Goal: Task Accomplishment & Management: Use online tool/utility

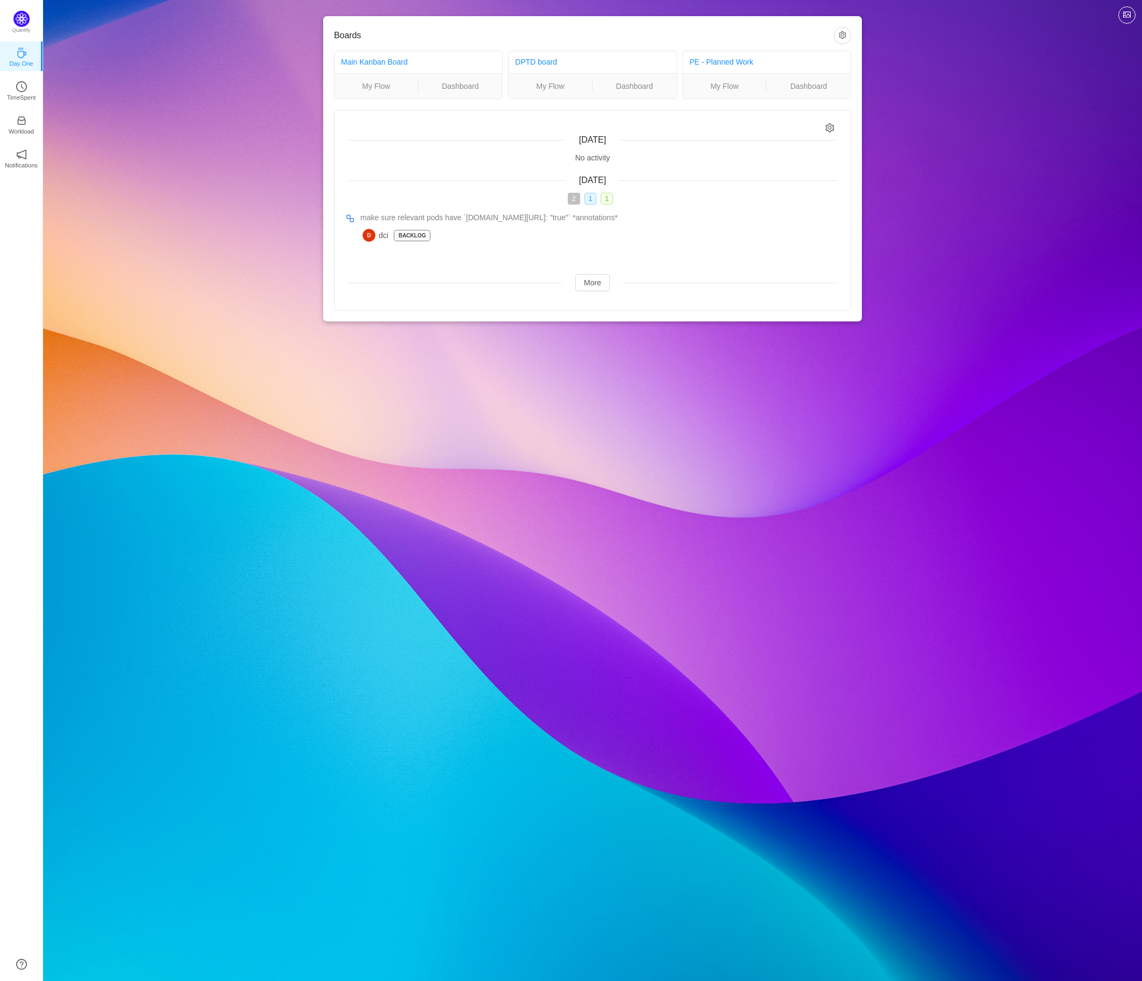
click at [133, 53] on div "Boards Main Kanban Board My Flow Dashboard DPTD board My Flow Dashboard PE - Pl…" at bounding box center [592, 169] width 1099 height 339
click at [26, 83] on icon "icon: clock-circle" at bounding box center [21, 86] width 11 height 11
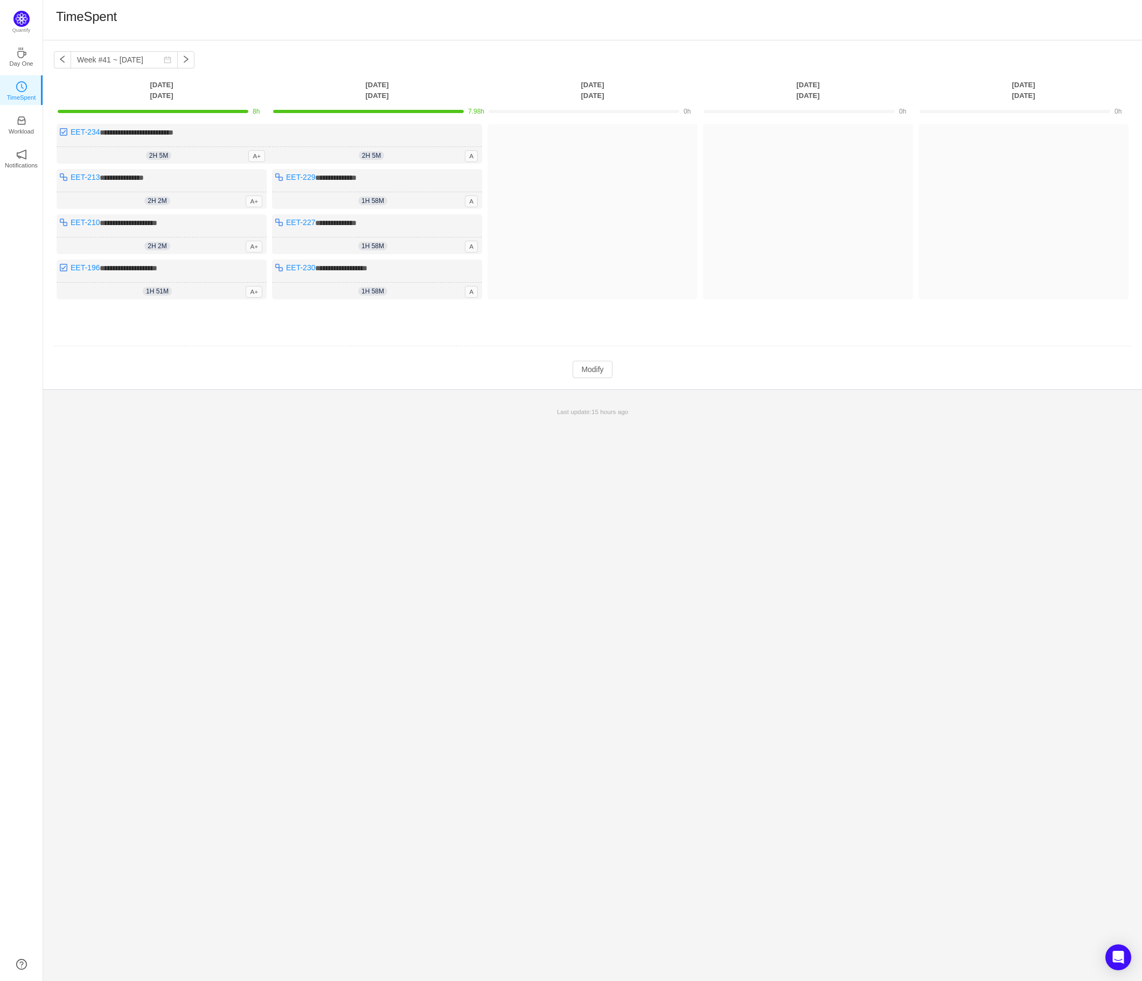
click at [345, 362] on td "Modify Cancel Submit" at bounding box center [592, 369] width 1077 height 18
click at [586, 371] on button "Modify" at bounding box center [591, 369] width 39 height 17
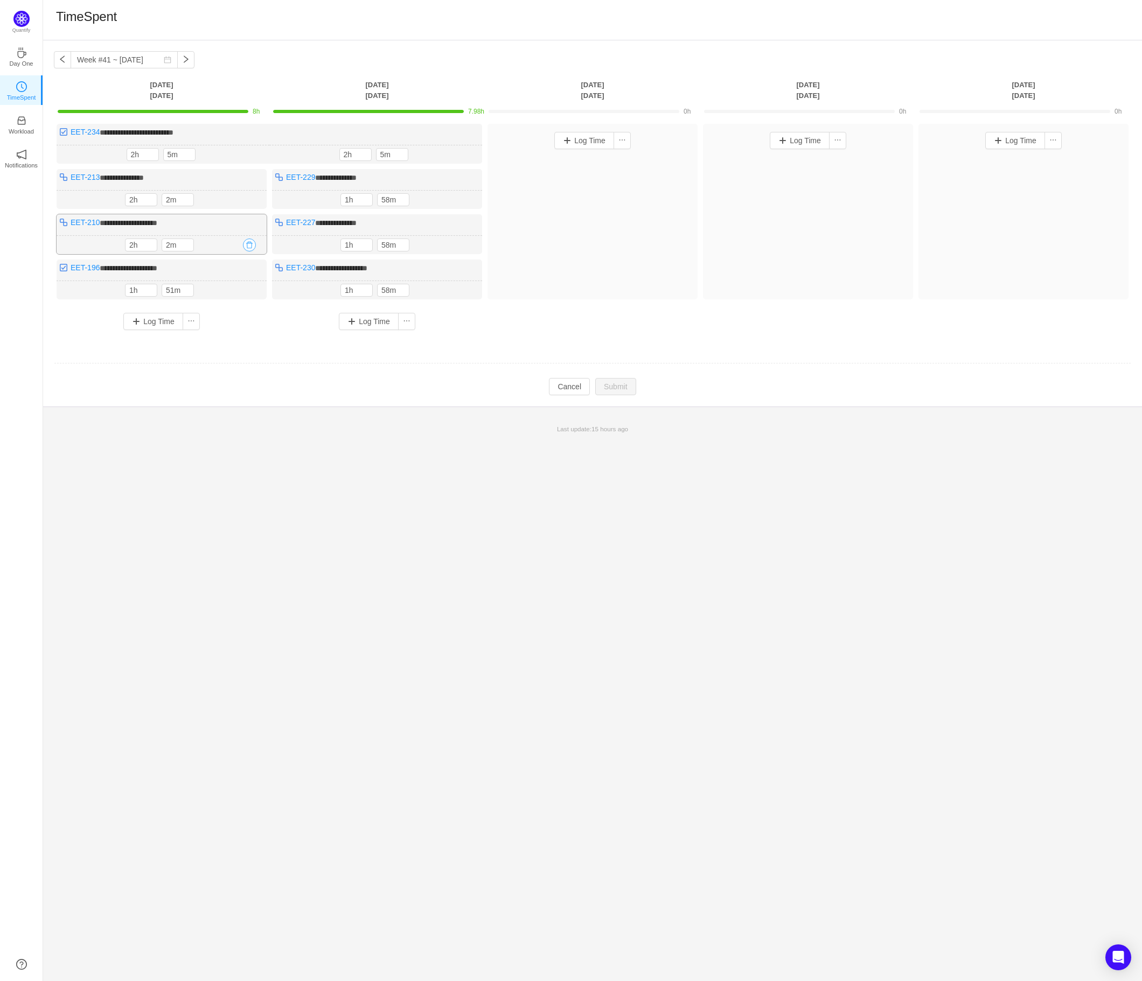
click at [253, 241] on button "button" at bounding box center [249, 245] width 13 height 13
click at [240, 292] on button "Yes" at bounding box center [236, 289] width 21 height 13
click at [251, 195] on button "button" at bounding box center [249, 199] width 13 height 13
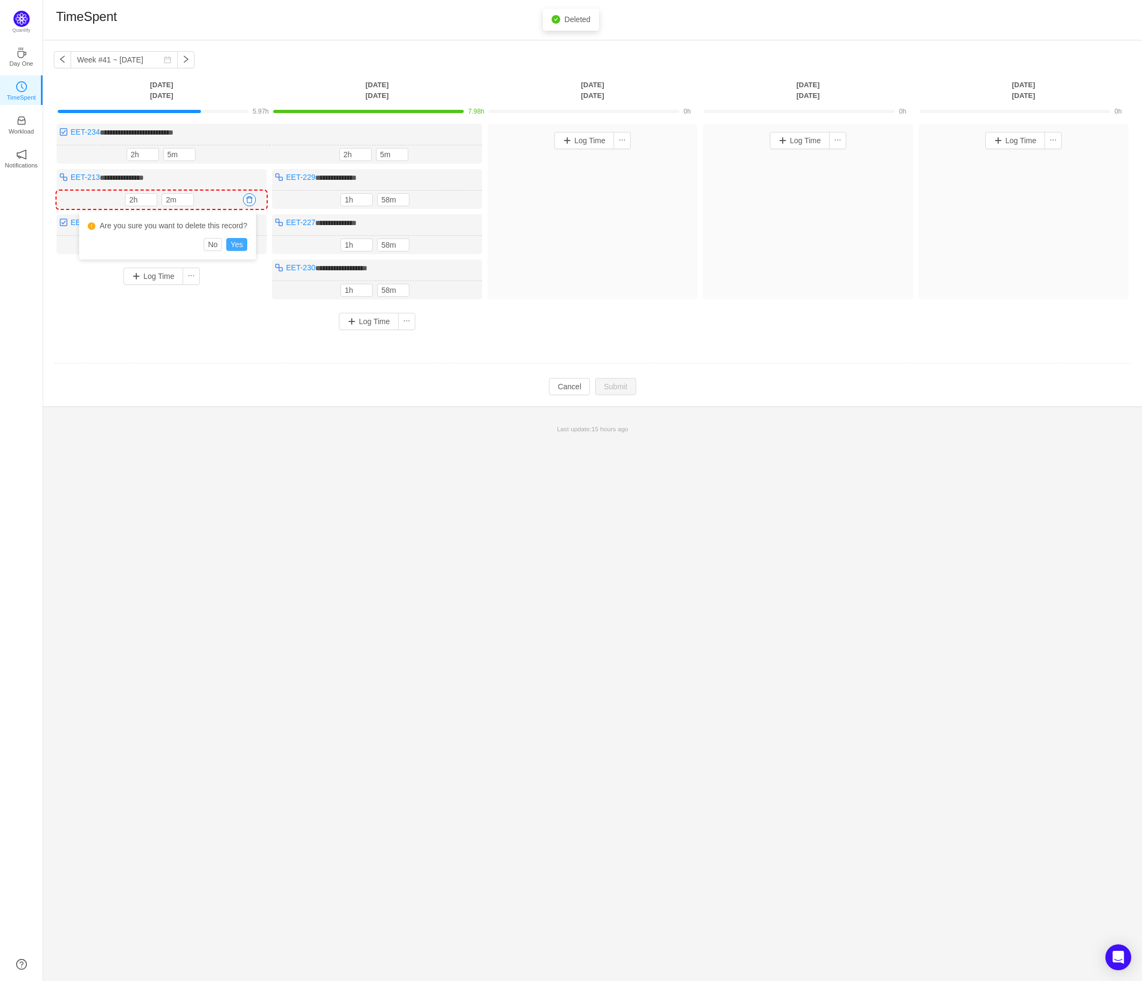
click at [242, 243] on button "Yes" at bounding box center [236, 244] width 21 height 13
click at [468, 152] on button "button" at bounding box center [464, 154] width 13 height 13
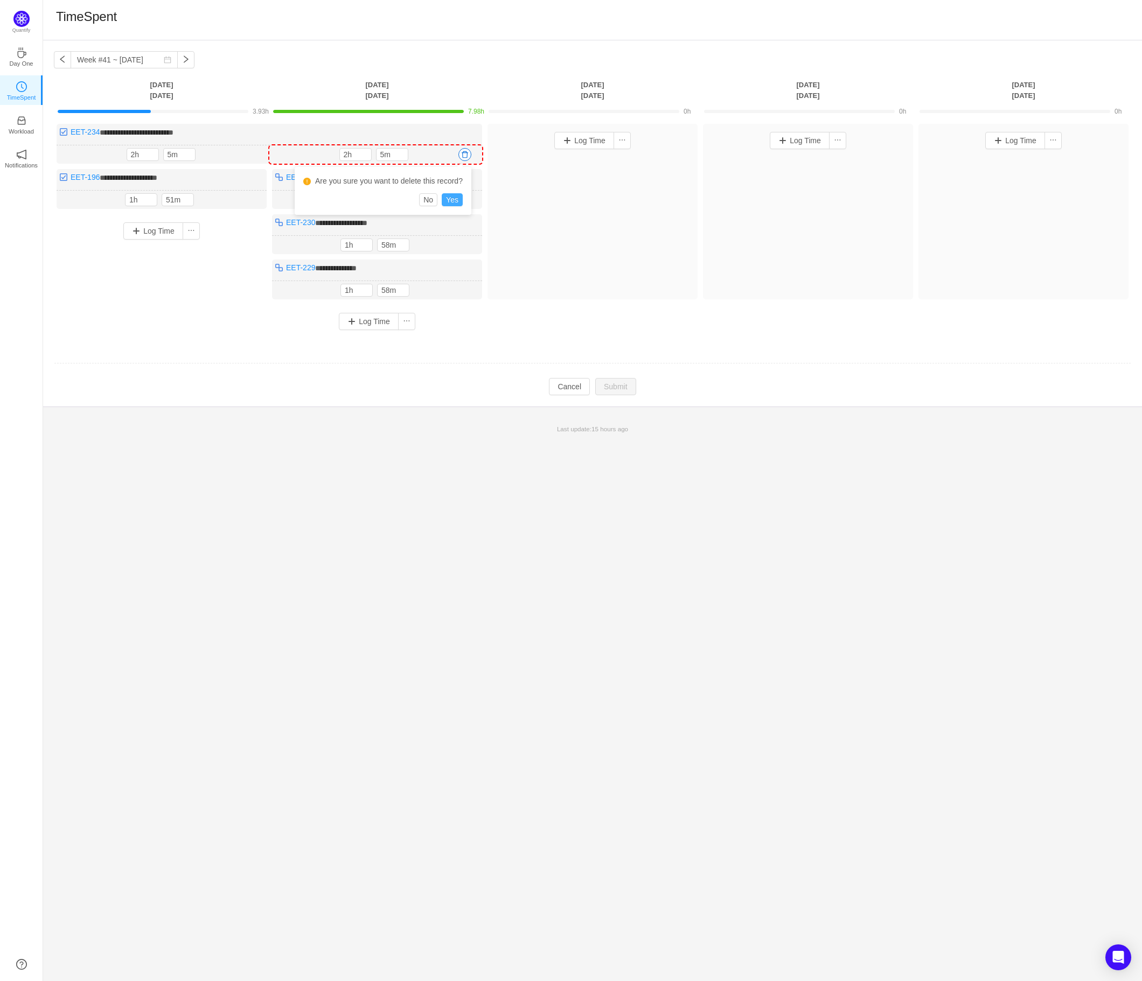
click at [456, 196] on button "Yes" at bounding box center [452, 199] width 21 height 13
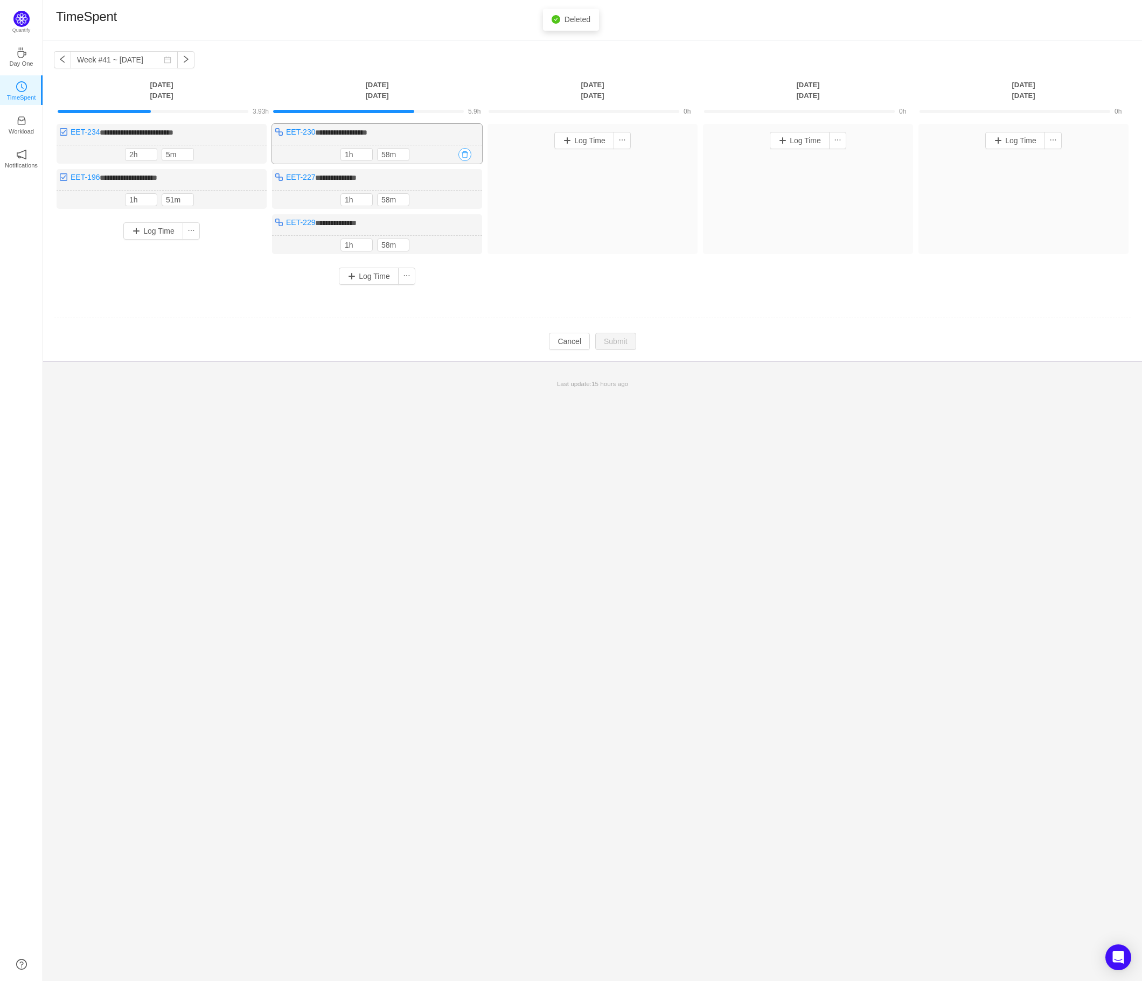
click at [467, 152] on button "button" at bounding box center [464, 154] width 13 height 13
click at [458, 201] on button "Yes" at bounding box center [452, 199] width 21 height 13
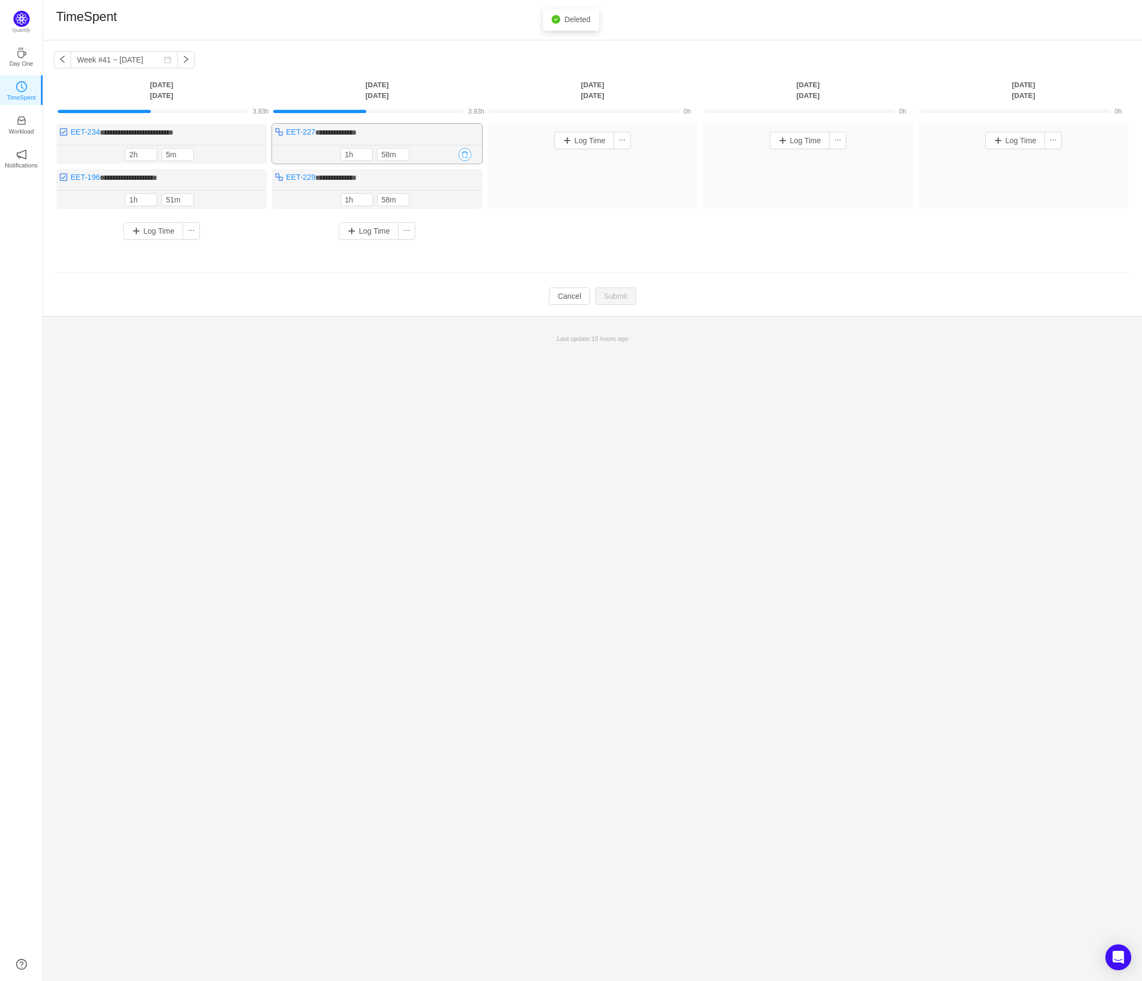
click at [466, 154] on button "button" at bounding box center [464, 154] width 13 height 13
click at [456, 200] on button "Yes" at bounding box center [452, 199] width 21 height 13
click at [465, 155] on button "button" at bounding box center [464, 154] width 13 height 13
click at [460, 198] on button "Yes" at bounding box center [452, 199] width 21 height 13
click at [250, 153] on button "button" at bounding box center [249, 154] width 13 height 13
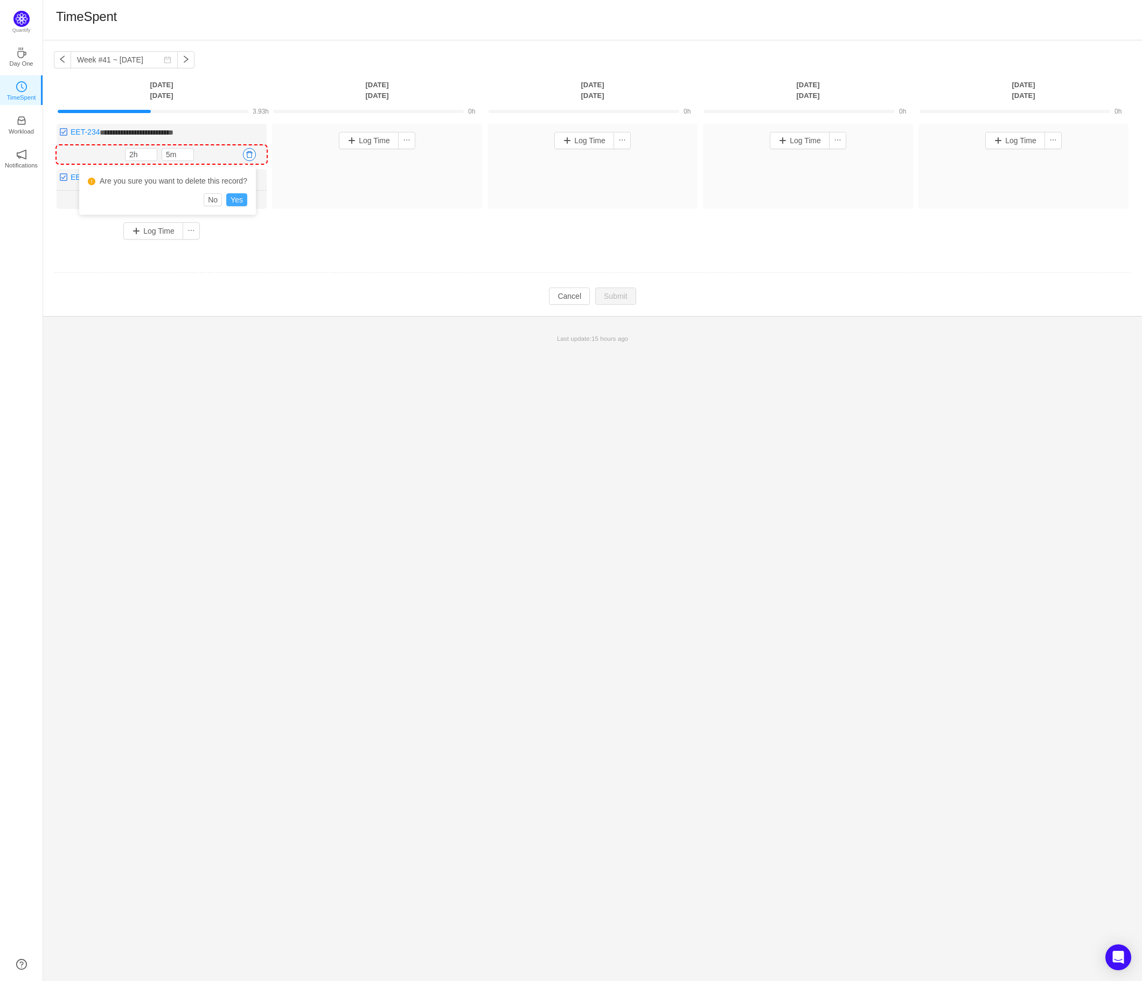
click at [235, 197] on button "Yes" at bounding box center [236, 199] width 21 height 13
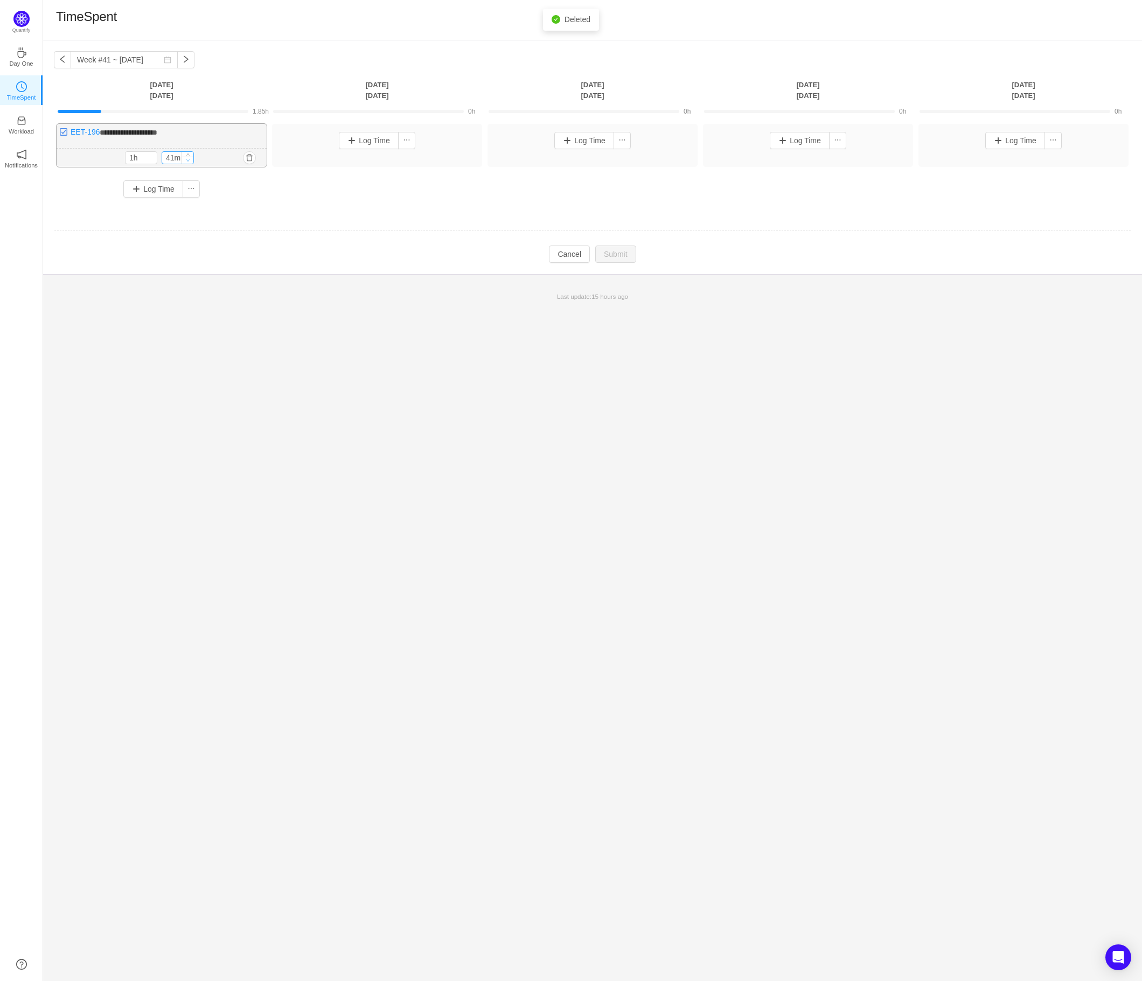
click at [186, 159] on icon "icon: down" at bounding box center [188, 160] width 4 height 4
click at [169, 157] on input "31m" at bounding box center [177, 157] width 31 height 12
type input "30m"
click at [214, 176] on div "Log Time" at bounding box center [161, 189] width 205 height 28
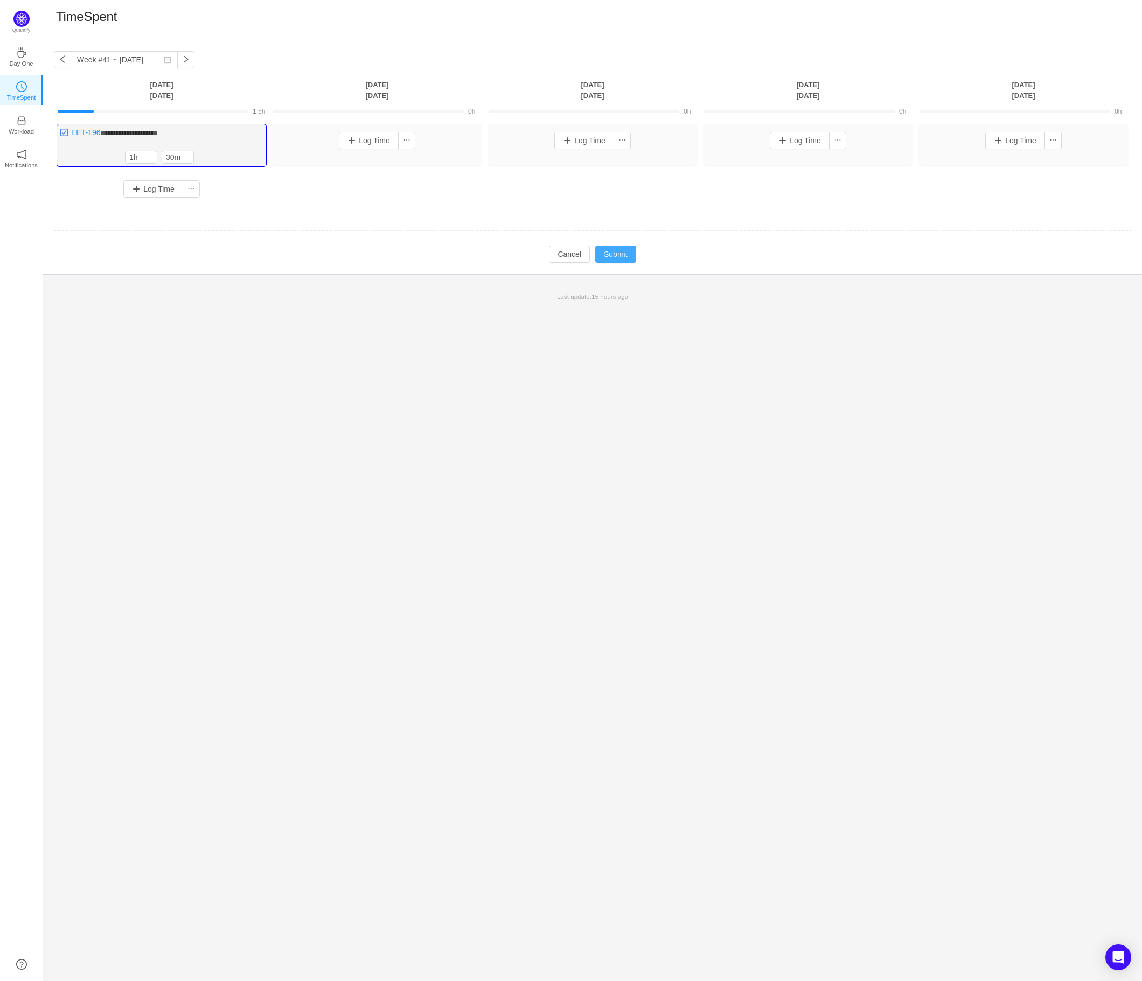
click at [604, 253] on button "Submit" at bounding box center [615, 254] width 41 height 17
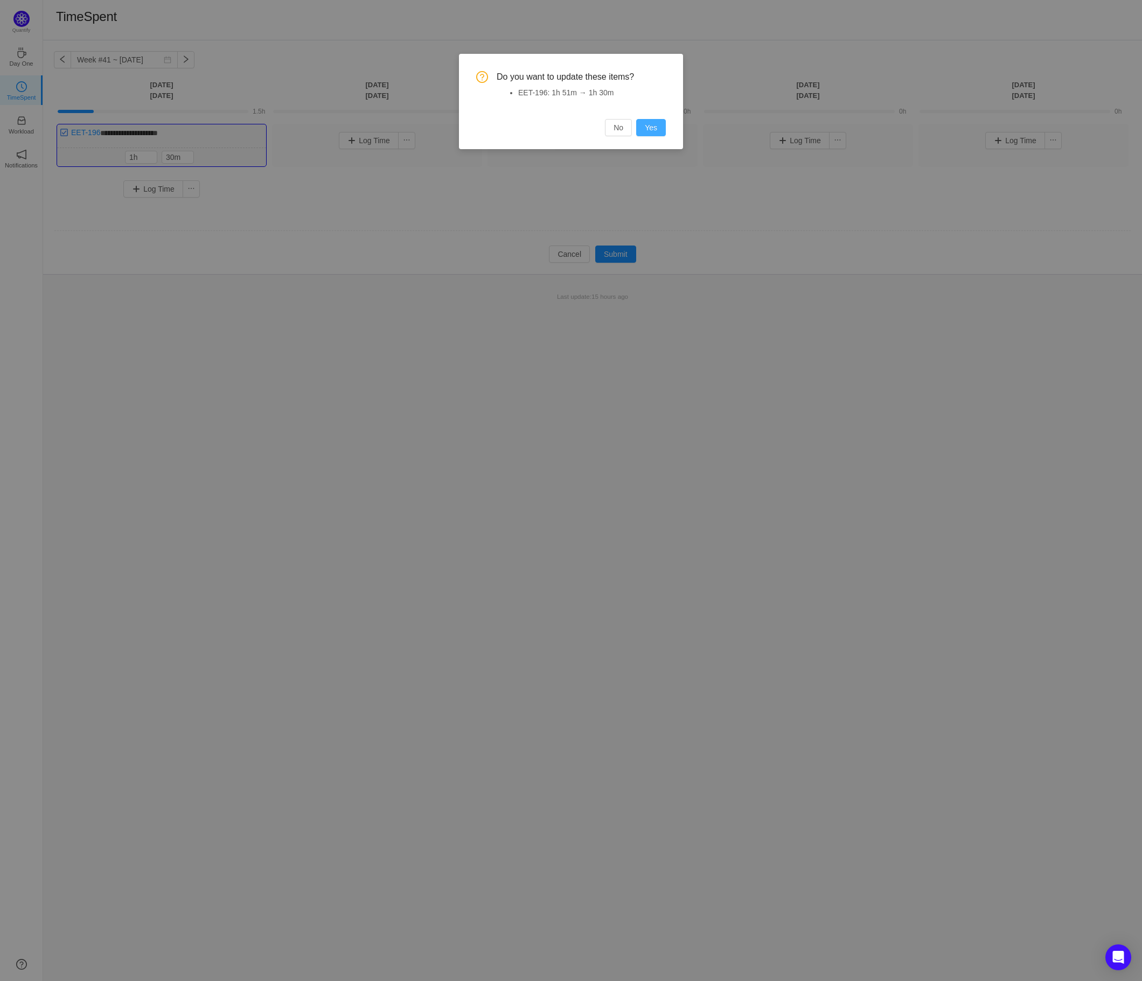
click at [655, 126] on button "Yes" at bounding box center [651, 127] width 30 height 17
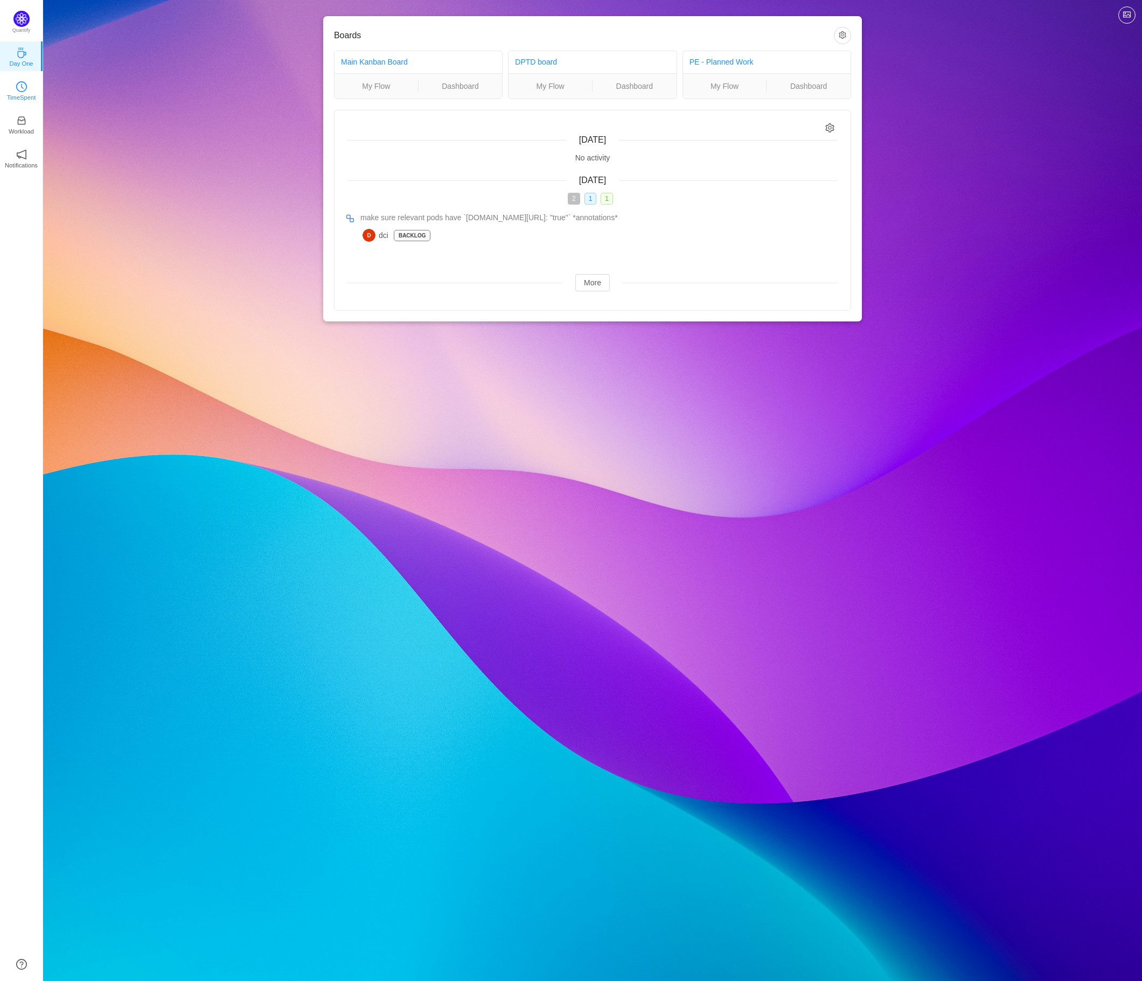
click at [23, 85] on icon "icon: clock-circle" at bounding box center [21, 86] width 11 height 11
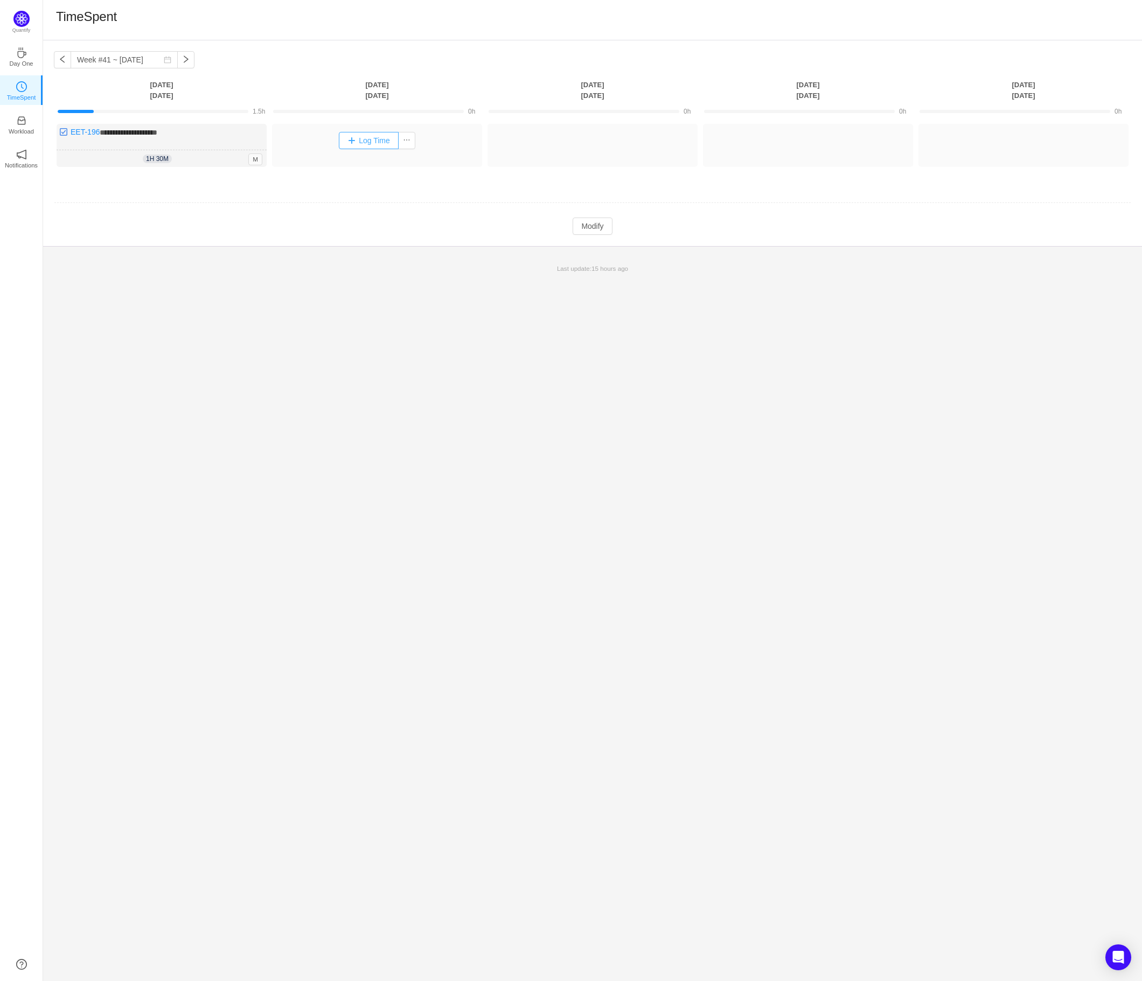
click at [375, 141] on button "Log Time" at bounding box center [369, 140] width 60 height 17
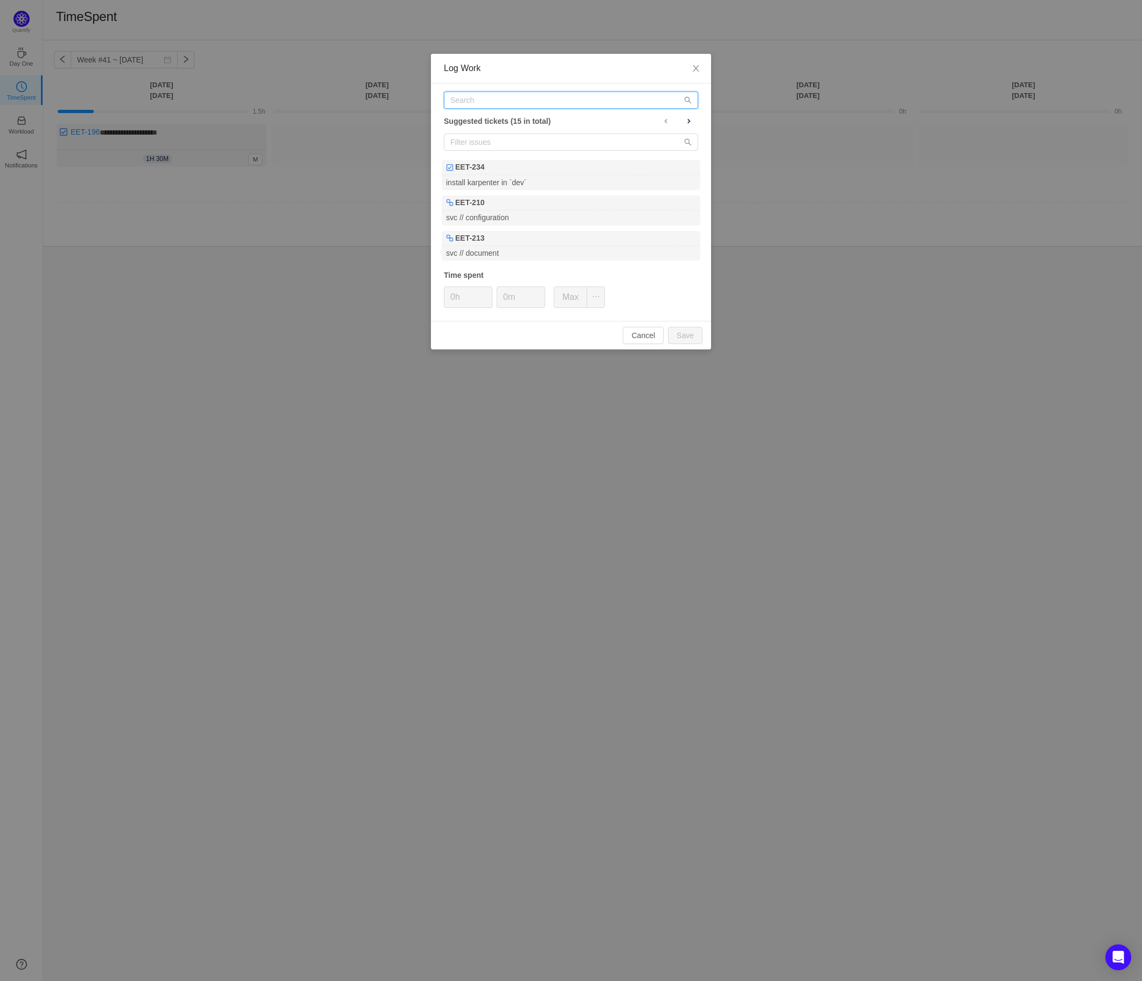
click at [492, 100] on input "text" at bounding box center [571, 100] width 254 height 17
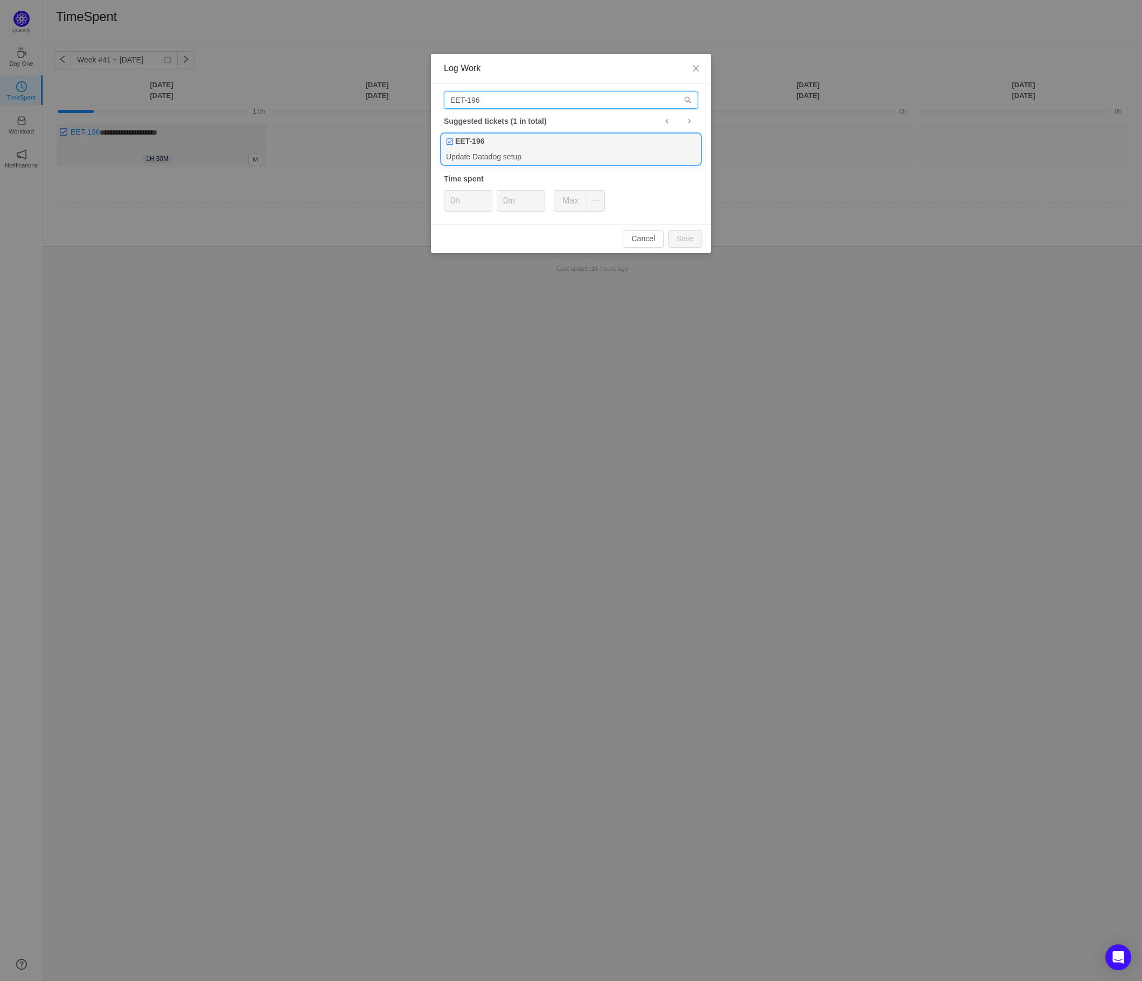
type input "EET-196"
click at [502, 152] on div "Update Datadog setup" at bounding box center [571, 156] width 258 height 15
click at [692, 241] on button "Save" at bounding box center [685, 238] width 34 height 17
type input "0h"
